Goal: Task Accomplishment & Management: Use online tool/utility

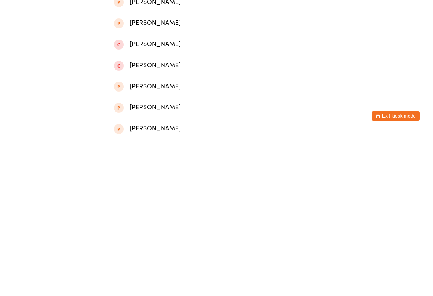
type input "[PERSON_NAME]"
click at [195, 47] on div "[PERSON_NAME]" at bounding box center [216, 37] width 219 height 21
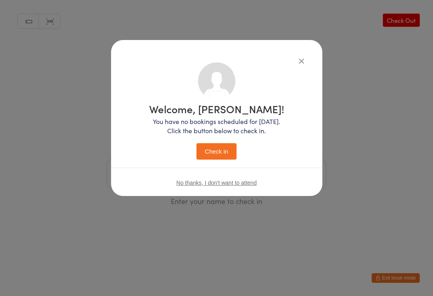
click at [222, 156] on button "Check in" at bounding box center [216, 151] width 40 height 16
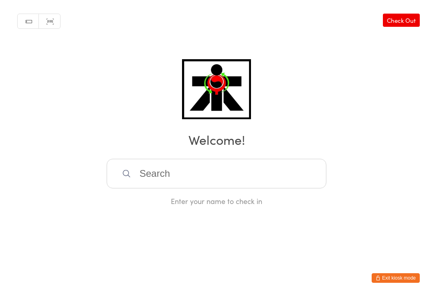
click at [234, 172] on input "search" at bounding box center [217, 174] width 220 height 30
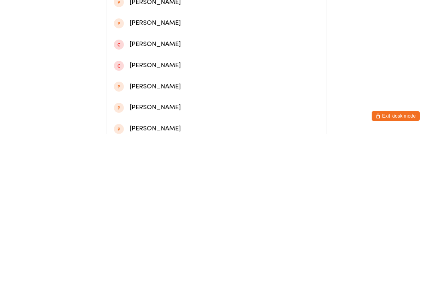
type input "[PERSON_NAME]"
click at [143, 105] on div "[PERSON_NAME]" at bounding box center [216, 100] width 205 height 11
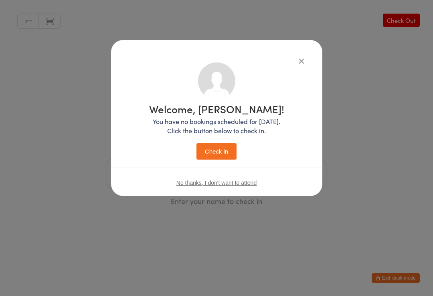
click at [217, 148] on button "Check in" at bounding box center [216, 151] width 40 height 16
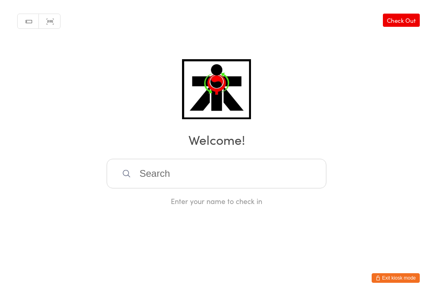
click at [318, 174] on input "search" at bounding box center [217, 174] width 220 height 30
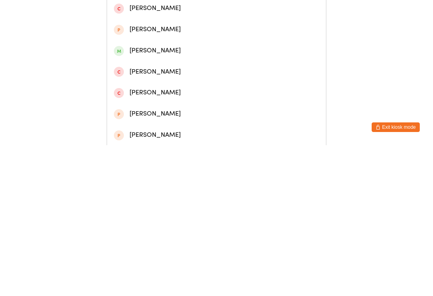
scroll to position [111, 0]
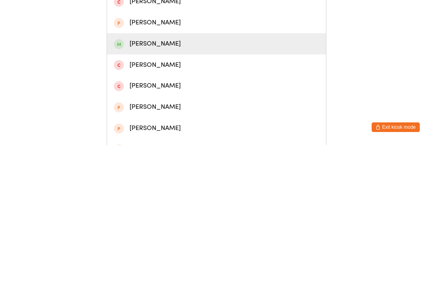
type input "[PERSON_NAME]"
click at [228, 190] on div "[PERSON_NAME]" at bounding box center [216, 195] width 205 height 11
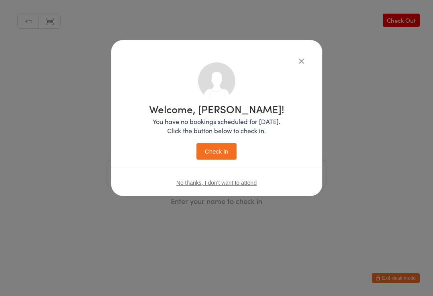
click at [241, 151] on div "Welcome, [PERSON_NAME]! You have no bookings scheduled for [DATE]. Click the bu…" at bounding box center [216, 132] width 135 height 56
click at [226, 146] on button "Check in" at bounding box center [216, 151] width 40 height 16
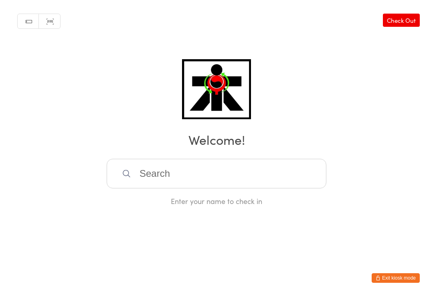
click at [151, 180] on input "search" at bounding box center [217, 174] width 220 height 30
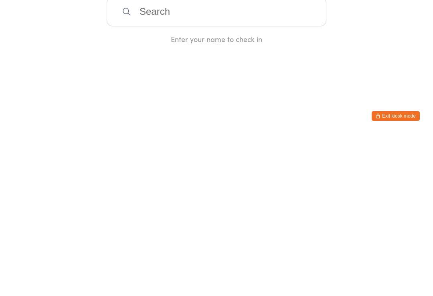
type input "G"
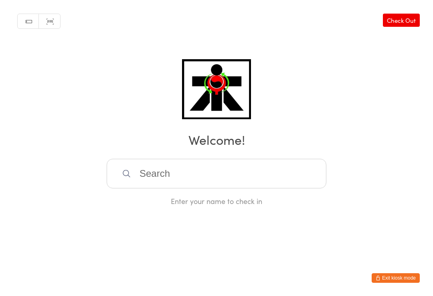
click at [167, 174] on input "search" at bounding box center [217, 174] width 220 height 30
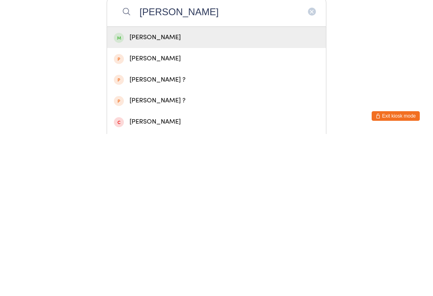
type input "[PERSON_NAME]"
click at [150, 194] on div "[PERSON_NAME]" at bounding box center [216, 199] width 205 height 11
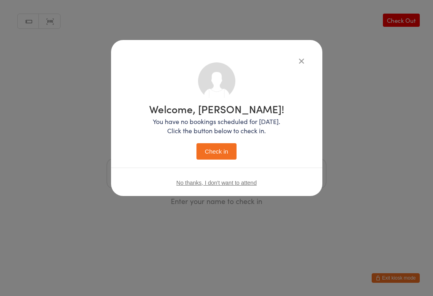
click at [223, 151] on button "Check in" at bounding box center [216, 151] width 40 height 16
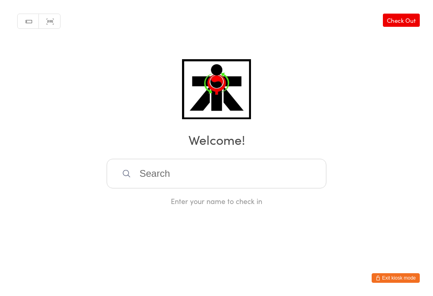
click at [152, 187] on input "search" at bounding box center [217, 174] width 220 height 30
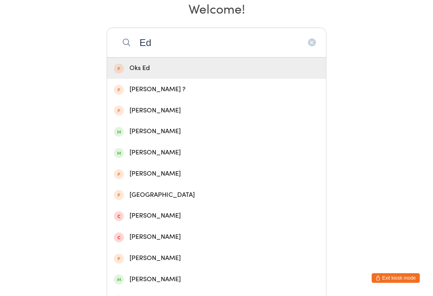
scroll to position [131, 0]
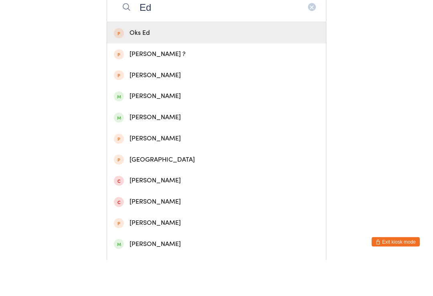
type input "Ed"
click at [127, 122] on div "[PERSON_NAME]" at bounding box center [216, 132] width 219 height 21
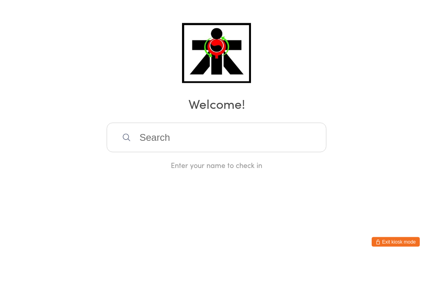
scroll to position [0, 0]
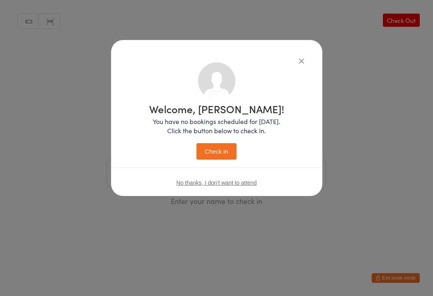
click at [211, 155] on button "Check in" at bounding box center [216, 151] width 40 height 16
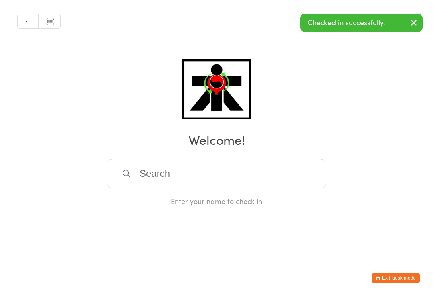
click at [20, 234] on html "You have now entered Kiosk Mode. Members will be able to check themselves in us…" at bounding box center [216, 148] width 433 height 296
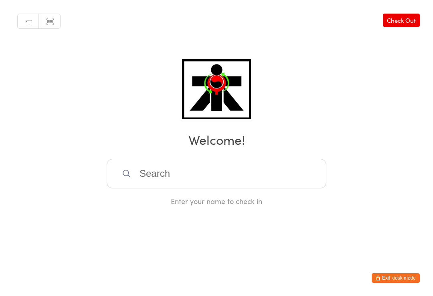
click at [284, 184] on input "search" at bounding box center [217, 174] width 220 height 30
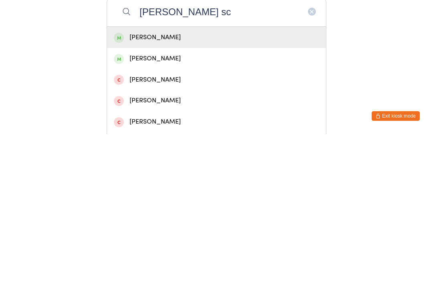
type input "[PERSON_NAME] sc"
click at [193, 194] on div "[PERSON_NAME]" at bounding box center [216, 199] width 205 height 11
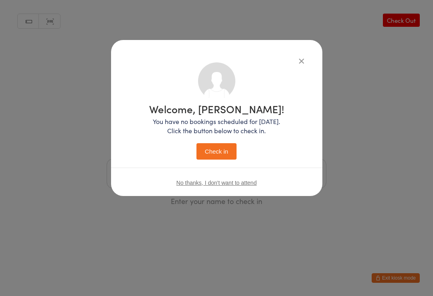
click at [221, 152] on button "Check in" at bounding box center [216, 151] width 40 height 16
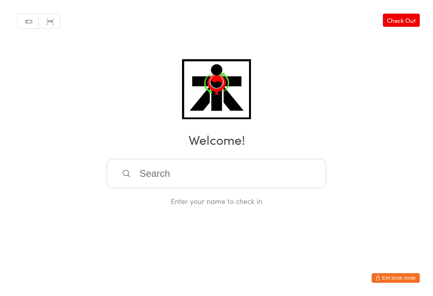
click at [182, 181] on input "search" at bounding box center [217, 174] width 220 height 30
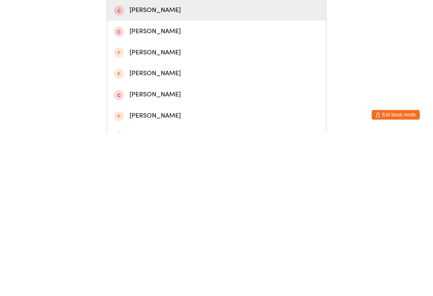
scroll to position [35, 0]
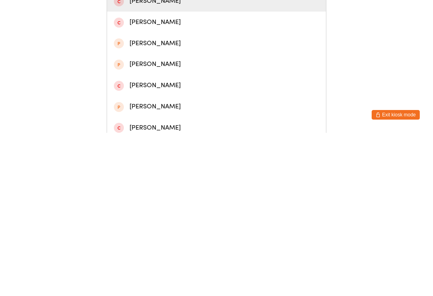
type input "[PERSON_NAME]"
click at [145, 260] on div "[PERSON_NAME]" at bounding box center [216, 270] width 219 height 21
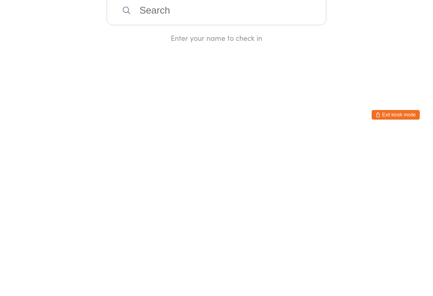
scroll to position [0, 0]
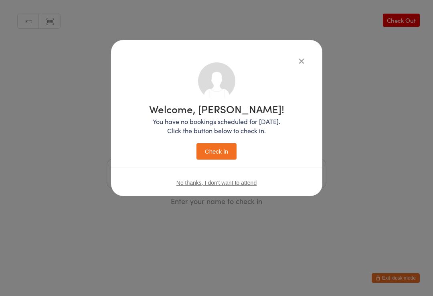
click at [205, 152] on button "Check in" at bounding box center [216, 151] width 40 height 16
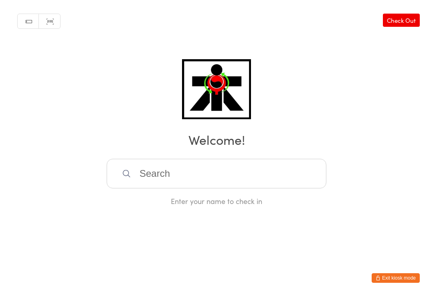
click at [165, 181] on input "search" at bounding box center [217, 174] width 220 height 30
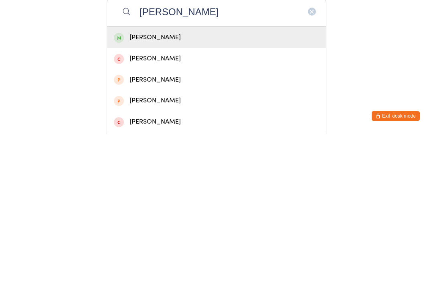
type input "[PERSON_NAME]"
click at [200, 194] on div "[PERSON_NAME]" at bounding box center [216, 199] width 205 height 11
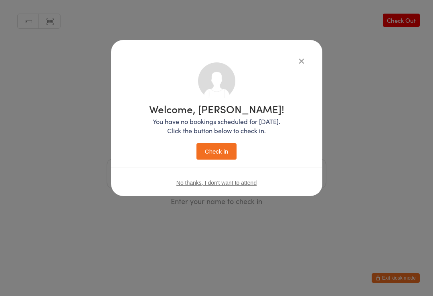
click at [229, 151] on button "Check in" at bounding box center [216, 151] width 40 height 16
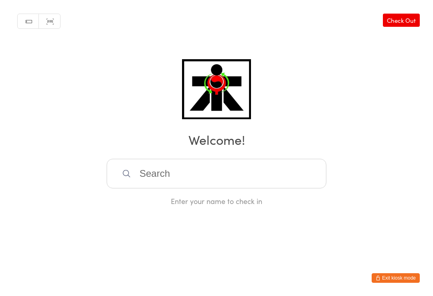
click at [197, 171] on input "search" at bounding box center [217, 174] width 220 height 30
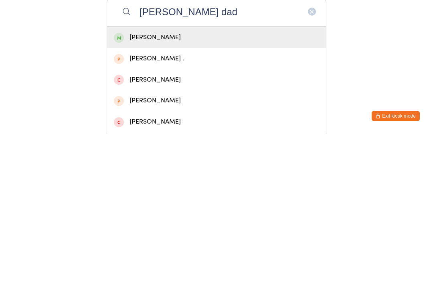
type input "[PERSON_NAME] dad"
click at [167, 194] on div "[PERSON_NAME]" at bounding box center [216, 199] width 205 height 11
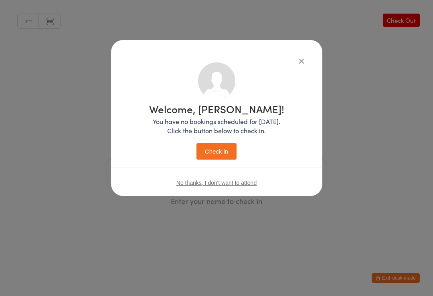
click at [210, 152] on button "Check in" at bounding box center [216, 151] width 40 height 16
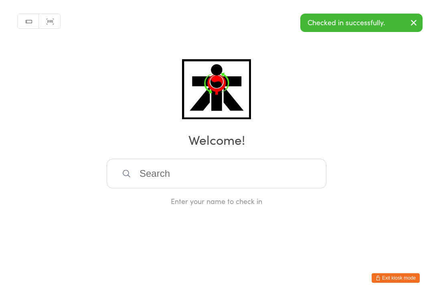
click at [152, 172] on input "search" at bounding box center [217, 174] width 220 height 30
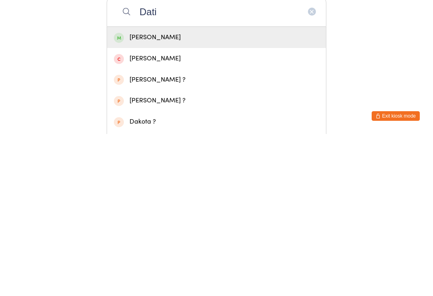
type input "Dati"
click at [133, 194] on div "[PERSON_NAME]" at bounding box center [216, 199] width 205 height 11
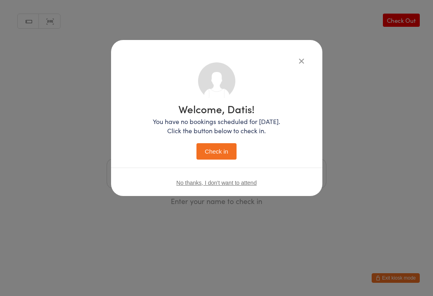
click at [209, 147] on button "Check in" at bounding box center [216, 151] width 40 height 16
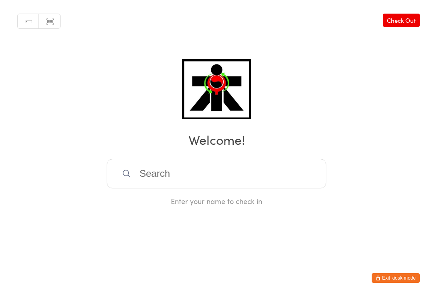
click at [256, 184] on input "search" at bounding box center [217, 174] width 220 height 30
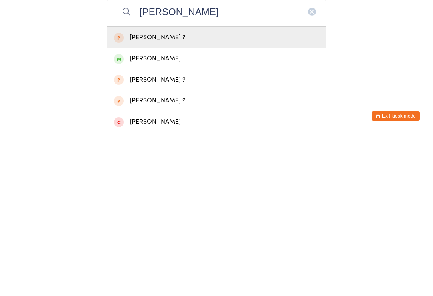
type input "[PERSON_NAME]"
click at [163, 216] on div "[PERSON_NAME]" at bounding box center [216, 221] width 205 height 11
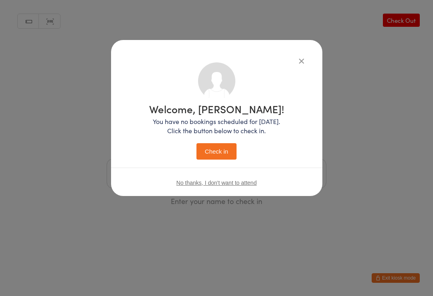
click at [222, 153] on button "Check in" at bounding box center [216, 151] width 40 height 16
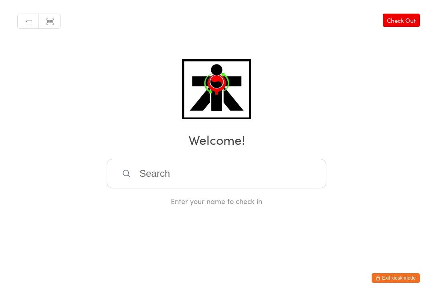
click at [188, 177] on input "search" at bounding box center [217, 174] width 220 height 30
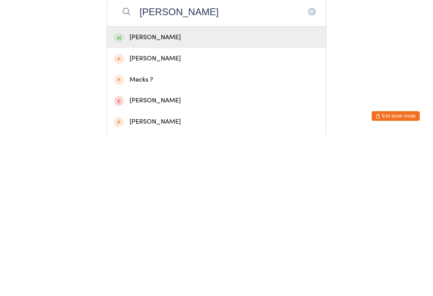
type input "[PERSON_NAME]"
click at [164, 194] on div "[PERSON_NAME]" at bounding box center [216, 199] width 205 height 11
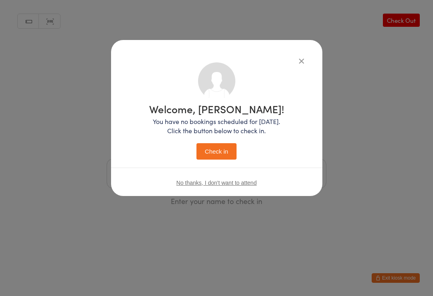
click at [216, 153] on button "Check in" at bounding box center [216, 151] width 40 height 16
